Goal: Information Seeking & Learning: Check status

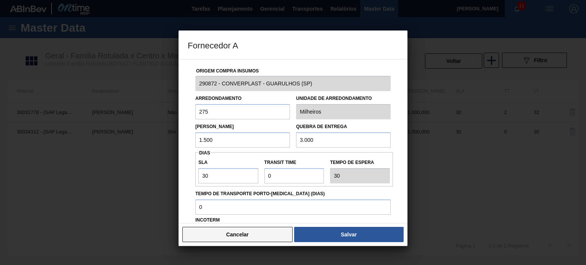
click at [282, 236] on button "Cancelar" at bounding box center [237, 234] width 110 height 15
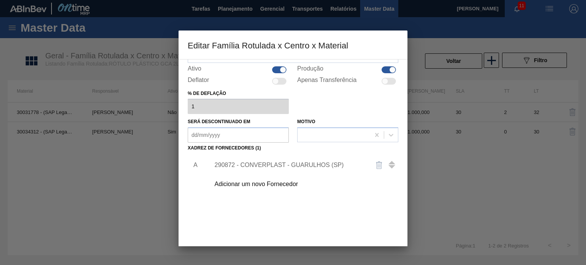
scroll to position [78, 0]
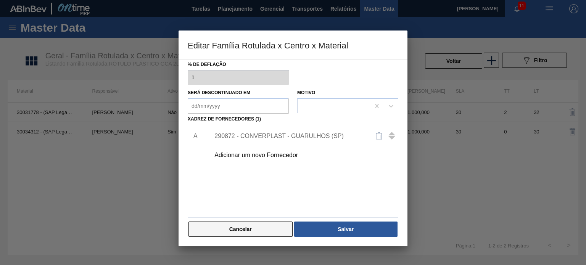
click at [242, 222] on button "Cancelar" at bounding box center [240, 228] width 104 height 15
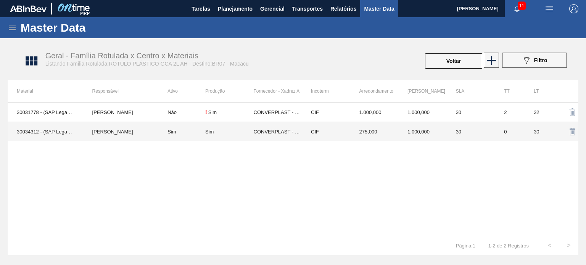
click at [473, 132] on td "30" at bounding box center [470, 131] width 48 height 19
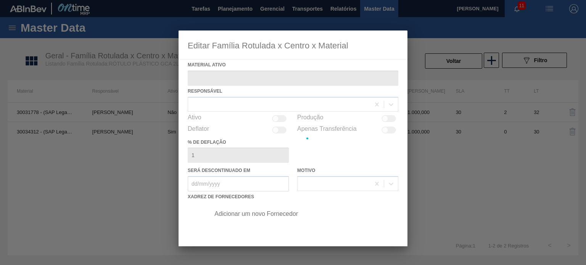
type ativo "30034312 - (SAP Legado: 50849277) - ROT PLAST 2L AH GCA S CL NIV25"
checkbox input "true"
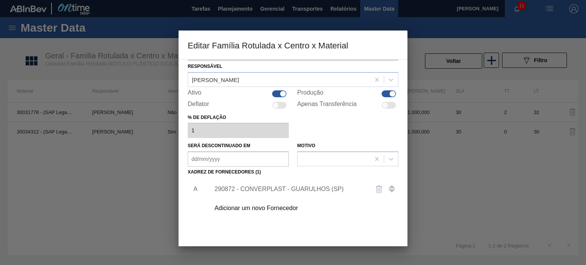
click at [298, 209] on div "A 290872 - CONVERPLAST - GUARULHOS (SP) Adicionar um novo Fornecedor" at bounding box center [293, 223] width 210 height 90
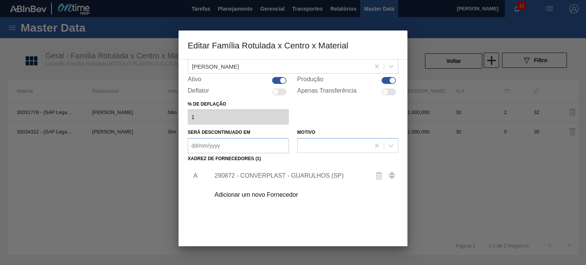
click at [295, 180] on div "290872 - CONVERPLAST - GUARULHOS (SP)" at bounding box center [301, 175] width 193 height 19
click at [290, 175] on div "290872 - CONVERPLAST - GUARULHOS (SP)" at bounding box center [288, 175] width 149 height 7
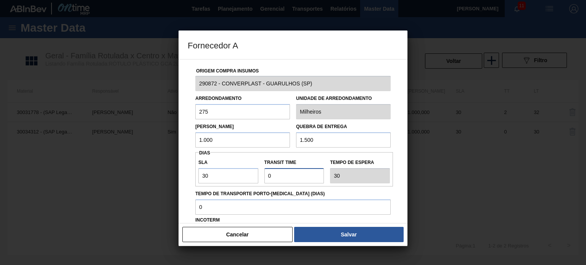
click at [263, 176] on div "Transit Time" at bounding box center [294, 170] width 66 height 26
click at [339, 226] on div "Cancelar Salvar" at bounding box center [292, 234] width 229 height 23
drag, startPoint x: 283, startPoint y: 179, endPoint x: 261, endPoint y: 181, distance: 22.5
click at [261, 181] on div "Transit Time" at bounding box center [294, 170] width 66 height 26
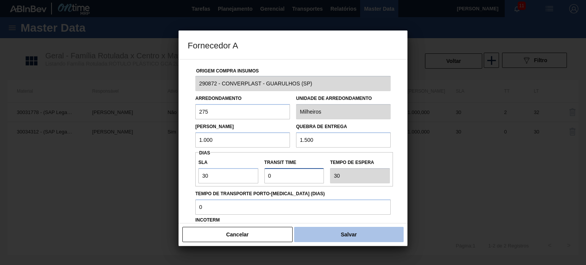
type input "NaN"
type input "2"
type input "32"
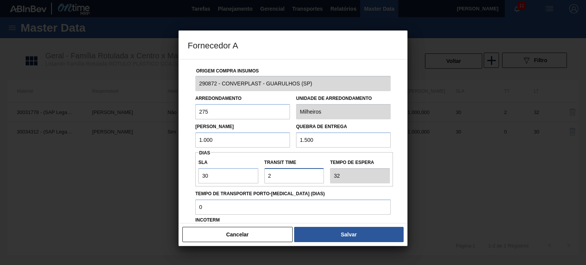
type input "2"
click at [342, 244] on div "Cancelar Salvar" at bounding box center [292, 234] width 229 height 23
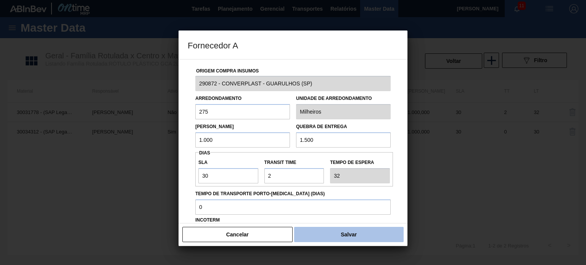
click at [345, 238] on button "Salvar" at bounding box center [348, 234] width 109 height 15
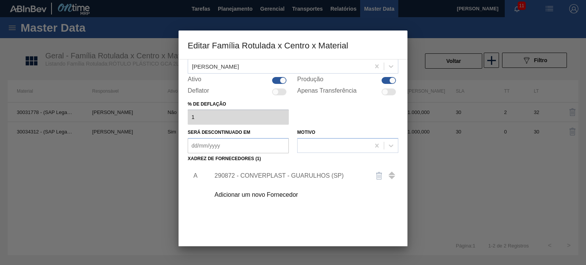
scroll to position [78, 0]
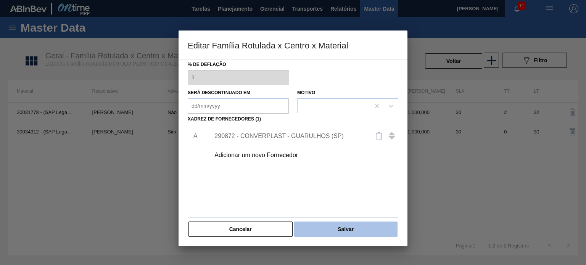
click at [345, 234] on button "Salvar" at bounding box center [345, 228] width 103 height 15
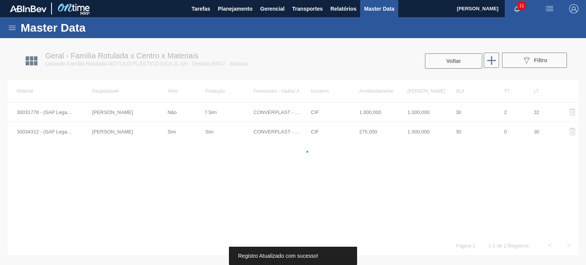
click at [432, 68] on button "Voltar" at bounding box center [453, 60] width 57 height 15
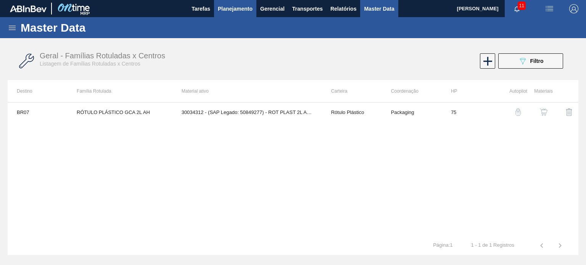
click at [238, 16] on button "Planejamento" at bounding box center [235, 8] width 42 height 17
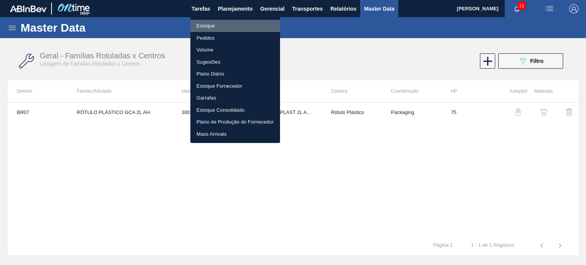
click at [220, 26] on li "Estoque" at bounding box center [235, 26] width 90 height 12
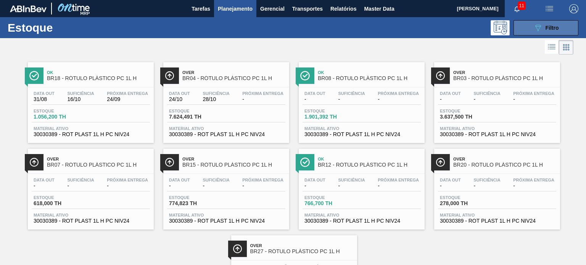
click at [529, 29] on button "089F7B8B-B2A5-4AFE-B5C0-19BA573D28AC Filtro" at bounding box center [545, 27] width 65 height 15
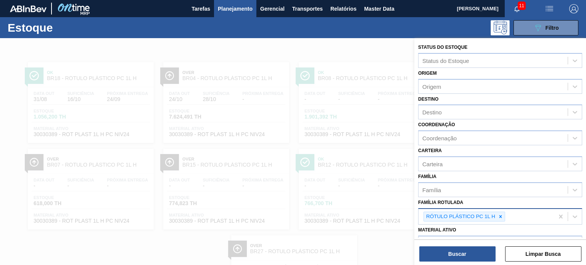
click at [499, 212] on div at bounding box center [500, 217] width 8 height 10
click at [499, 212] on div "Família Rotulada" at bounding box center [492, 215] width 149 height 11
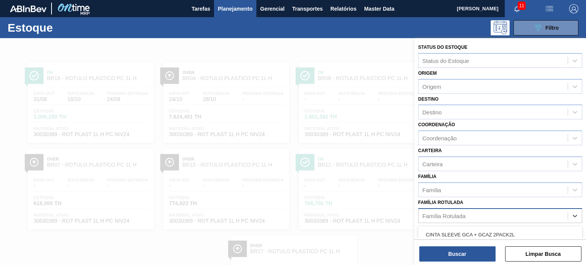
scroll to position [69, 0]
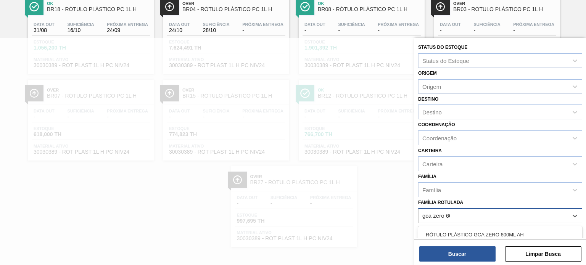
type Rotulada "gca zero 600"
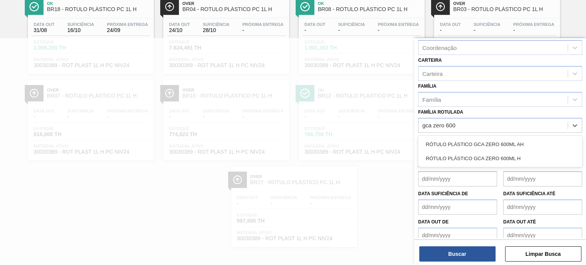
scroll to position [97, 0]
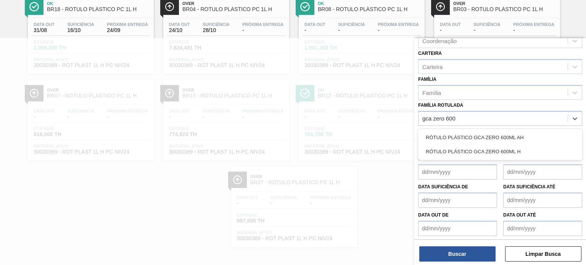
click at [519, 152] on div "RÓTULO PLÁSTICO GCA ZERO 600ML H" at bounding box center [500, 151] width 164 height 14
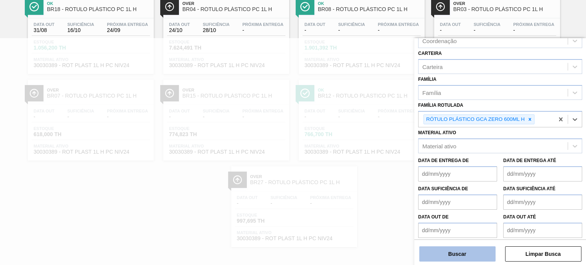
click at [477, 253] on button "Buscar" at bounding box center [457, 253] width 76 height 15
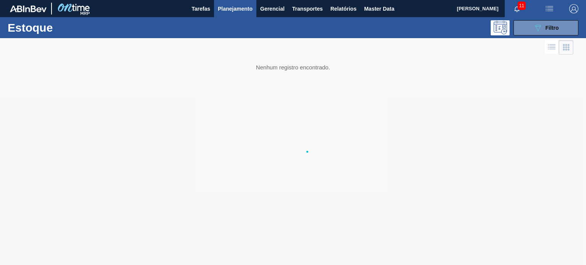
scroll to position [0, 0]
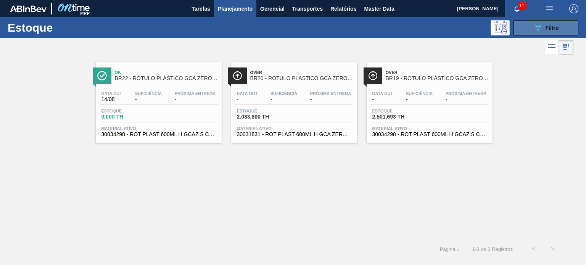
click at [538, 25] on icon "089F7B8B-B2A5-4AFE-B5C0-19BA573D28AC" at bounding box center [537, 27] width 9 height 9
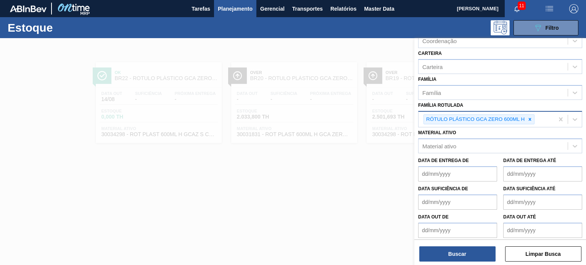
click at [525, 119] on div "RÓTULO PLÁSTICO GCA ZERO 600ML H" at bounding box center [475, 120] width 102 height 10
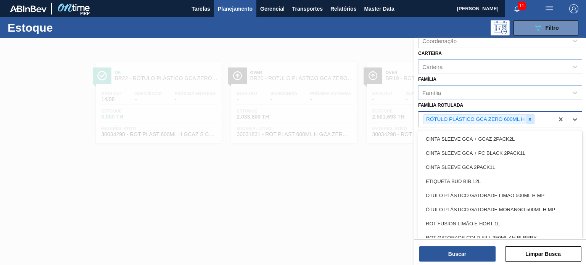
click at [531, 119] on icon at bounding box center [529, 119] width 5 height 5
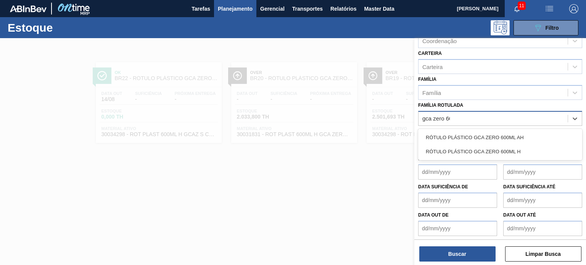
type Rotulada "gca zero 600"
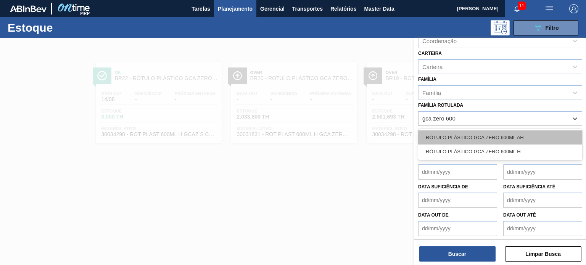
click at [534, 138] on div "RÓTULO PLÁSTICO GCA ZERO 600ML AH" at bounding box center [500, 137] width 164 height 14
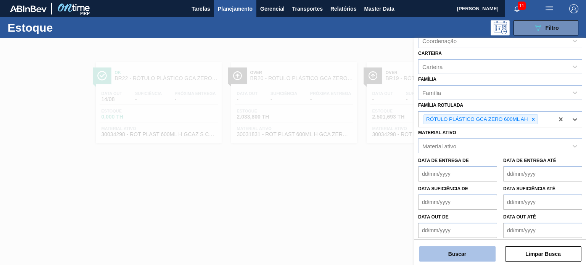
click at [482, 255] on button "Buscar" at bounding box center [457, 253] width 76 height 15
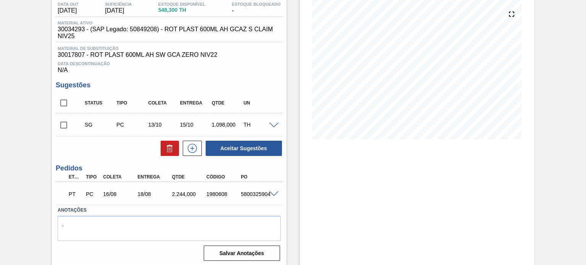
scroll to position [86, 0]
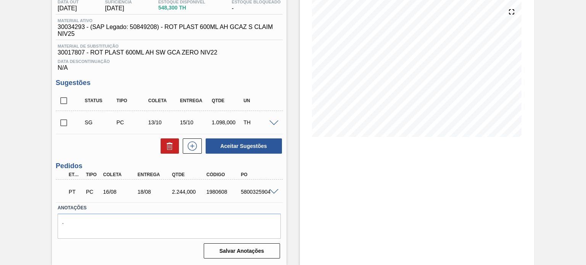
click at [271, 190] on span at bounding box center [273, 192] width 9 height 6
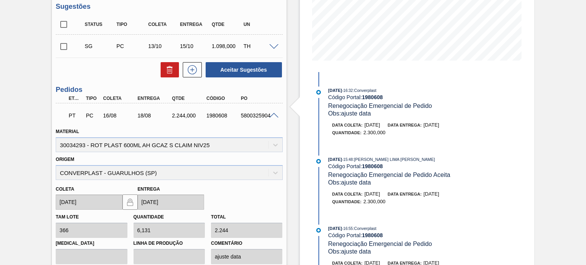
scroll to position [534, 0]
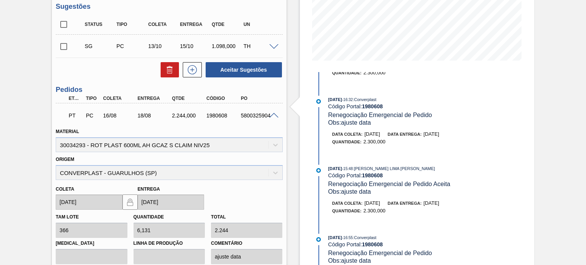
drag, startPoint x: 450, startPoint y: 144, endPoint x: 443, endPoint y: 144, distance: 7.3
click at [439, 137] on span "[DATE]" at bounding box center [431, 134] width 16 height 6
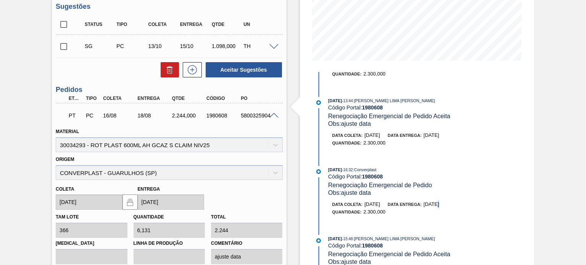
scroll to position [419, 0]
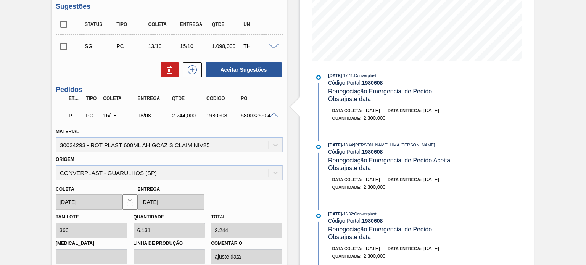
click at [439, 182] on span "[DATE]" at bounding box center [431, 179] width 16 height 6
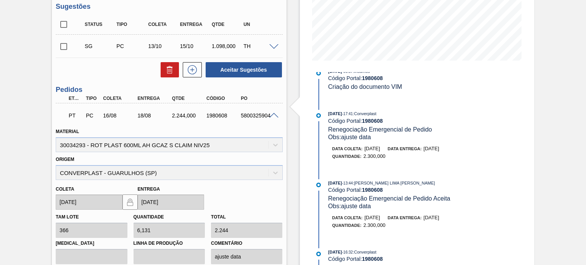
click at [439, 151] on span "[DATE]" at bounding box center [431, 149] width 16 height 6
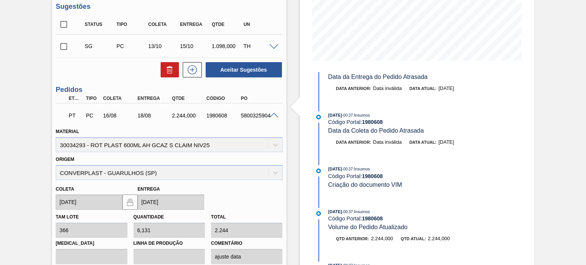
scroll to position [38, 0]
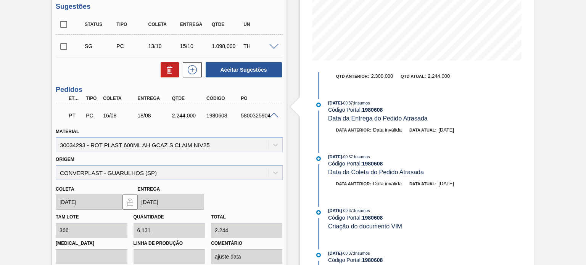
click at [212, 116] on div "1980608" at bounding box center [223, 115] width 38 height 6
copy div "1980608"
